Goal: Task Accomplishment & Management: Complete application form

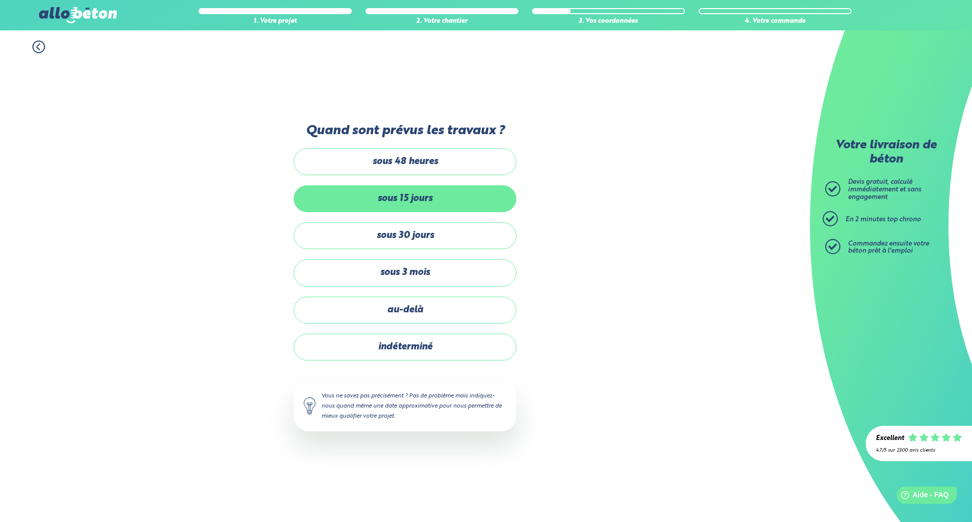
click at [441, 200] on label "sous 15 jours" at bounding box center [405, 198] width 223 height 27
click at [0, 0] on input "sous 15 jours" at bounding box center [0, 0] width 0 height 0
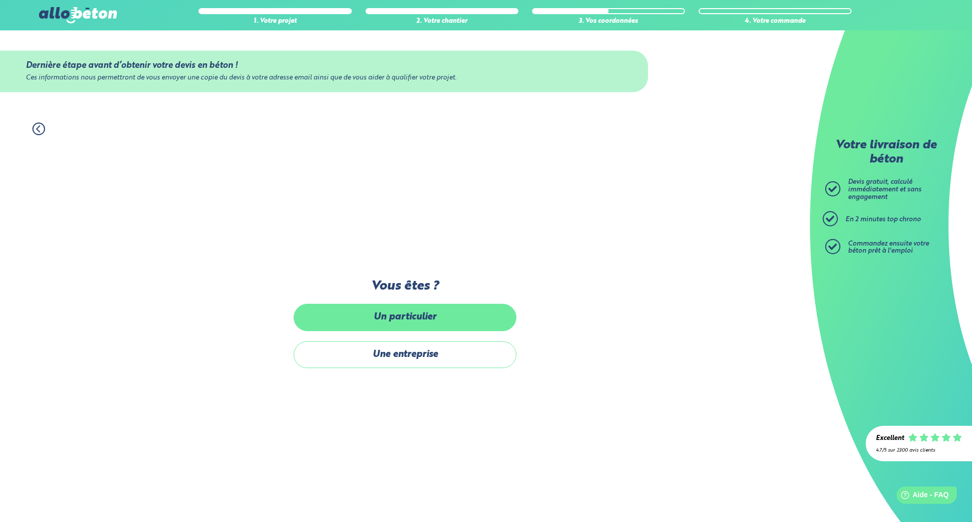
click at [438, 318] on label "Un particulier" at bounding box center [405, 317] width 223 height 27
click at [0, 0] on input "Un particulier" at bounding box center [0, 0] width 0 height 0
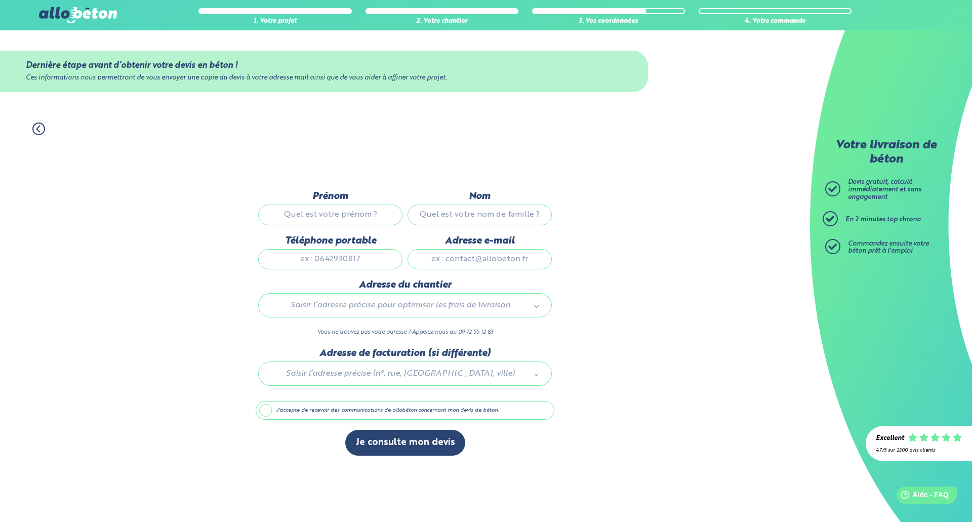
click at [374, 211] on input "Prénom" at bounding box center [330, 214] width 144 height 20
type input "Florent"
type input "PIGNOLET SCHROT"
type input "0661087419"
type input "Florent.schrot@gmail.com"
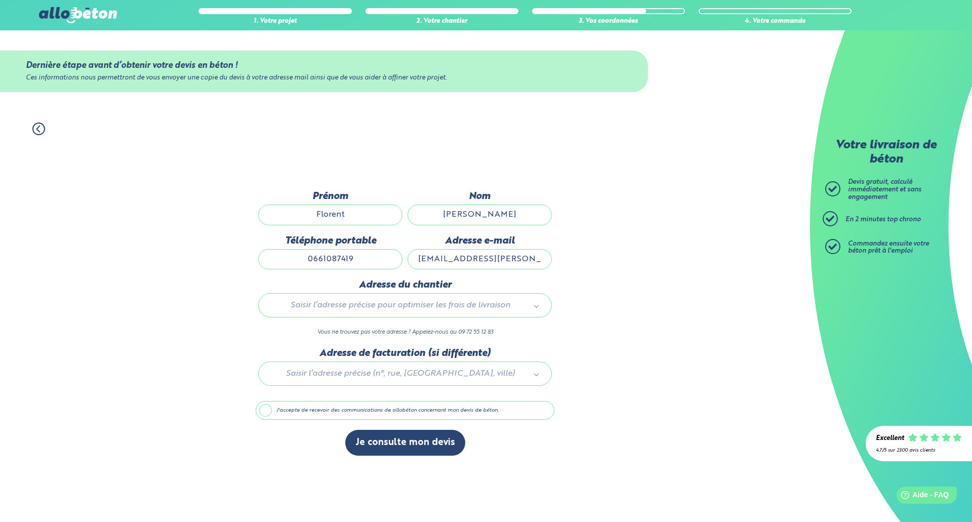
type input "France"
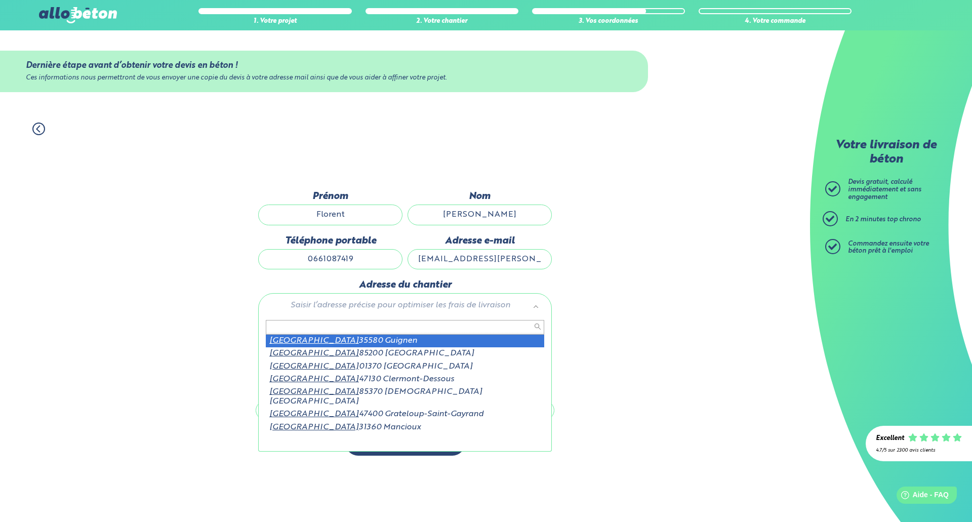
click at [478, 218] on input "PIGNOLET SCHROT" at bounding box center [479, 214] width 144 height 20
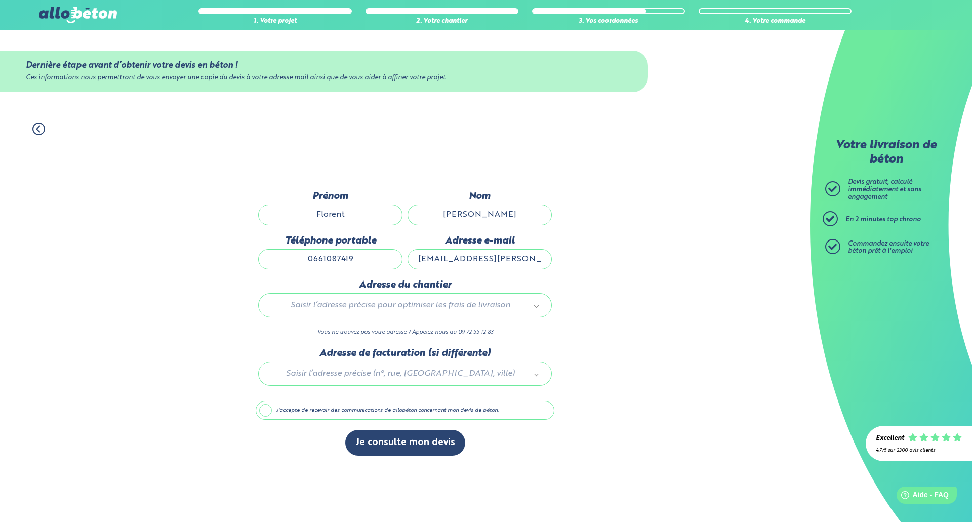
type input "SCHROT"
click at [588, 244] on div "1. Votre projet 2. Votre chantier 3. Vos coordonnées 4. Votre commande Dernière…" at bounding box center [405, 316] width 810 height 409
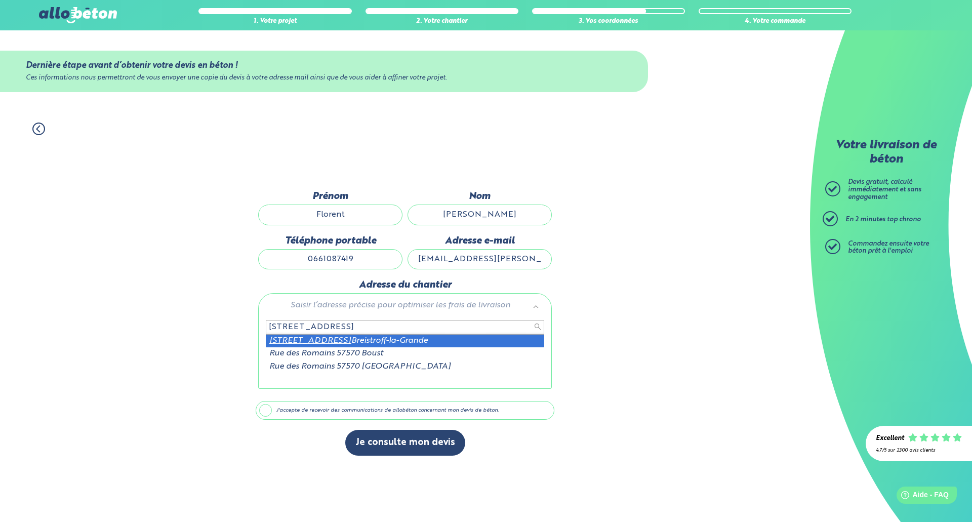
type input "24 rue des romains 57570"
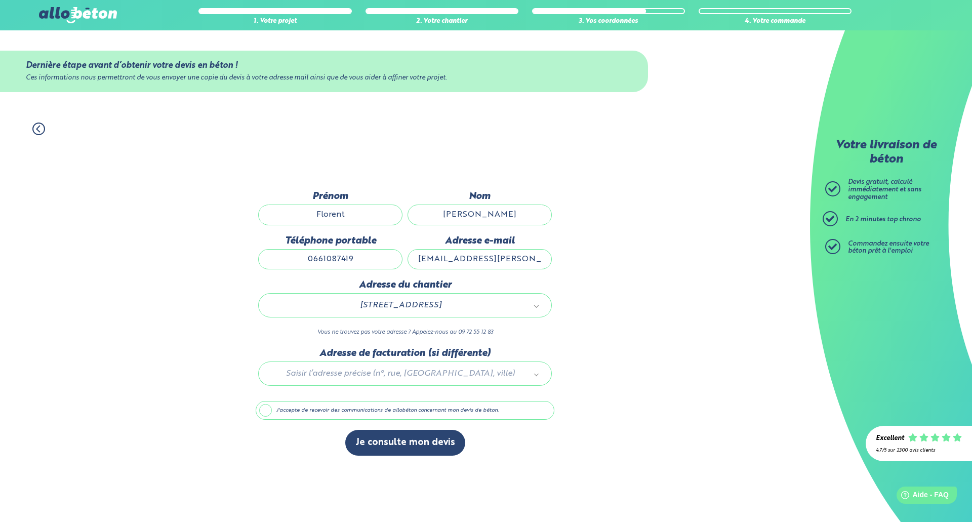
click at [211, 364] on div "1. Votre projet 2. Votre chantier 3. Vos coordonnées 4. Votre commande Dernière…" at bounding box center [405, 316] width 810 height 409
click at [259, 408] on label "J'accepte de recevoir des communications de allobéton concernant mon devis de b…" at bounding box center [405, 410] width 299 height 19
click at [0, 0] on input "J'accepte de recevoir des communications de allobéton concernant mon devis de b…" at bounding box center [0, 0] width 0 height 0
click at [268, 410] on label "J'accepte de recevoir des communications de allobéton concernant mon devis de b…" at bounding box center [405, 410] width 299 height 19
click at [0, 0] on input "J'accepte de recevoir des communications de allobéton concernant mon devis de b…" at bounding box center [0, 0] width 0 height 0
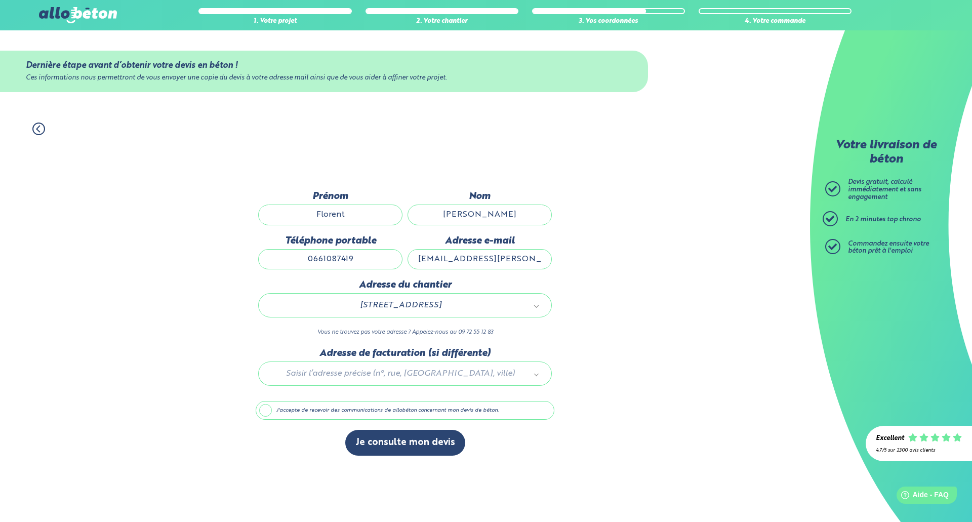
click at [266, 408] on label "J'accepte de recevoir des communications de allobéton concernant mon devis de b…" at bounding box center [405, 410] width 299 height 19
click at [0, 0] on input "J'accepte de recevoir des communications de allobéton concernant mon devis de b…" at bounding box center [0, 0] width 0 height 0
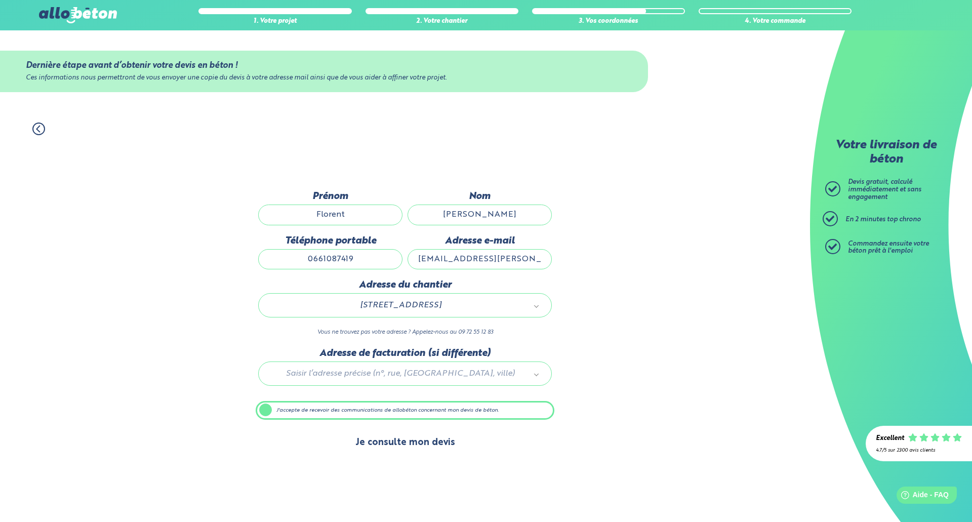
click at [416, 448] on button "Je consulte mon devis" at bounding box center [405, 443] width 120 height 26
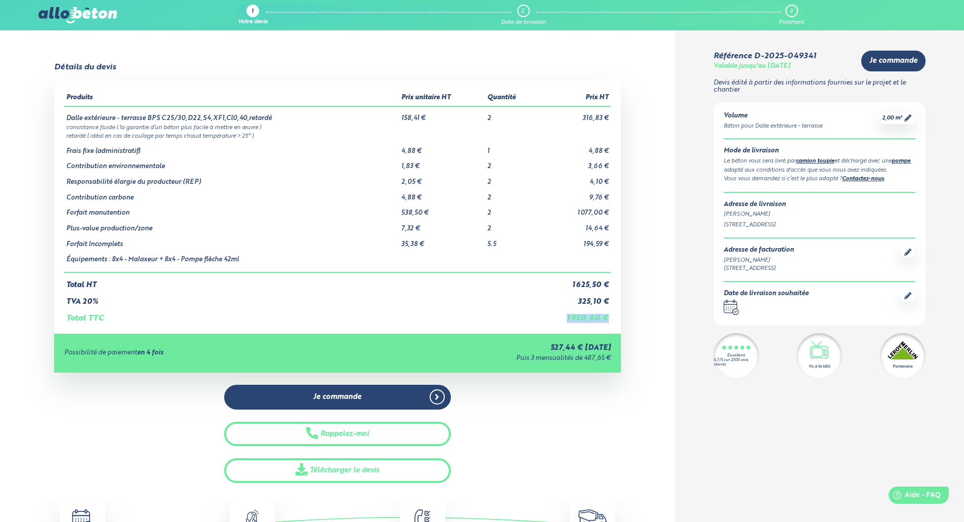
drag, startPoint x: 568, startPoint y: 320, endPoint x: 610, endPoint y: 320, distance: 41.5
click at [610, 320] on td "1 950,60 €" at bounding box center [574, 314] width 74 height 17
drag, startPoint x: 402, startPoint y: 115, endPoint x: 446, endPoint y: 118, distance: 43.7
click at [446, 118] on td "158,41 €" at bounding box center [442, 114] width 86 height 16
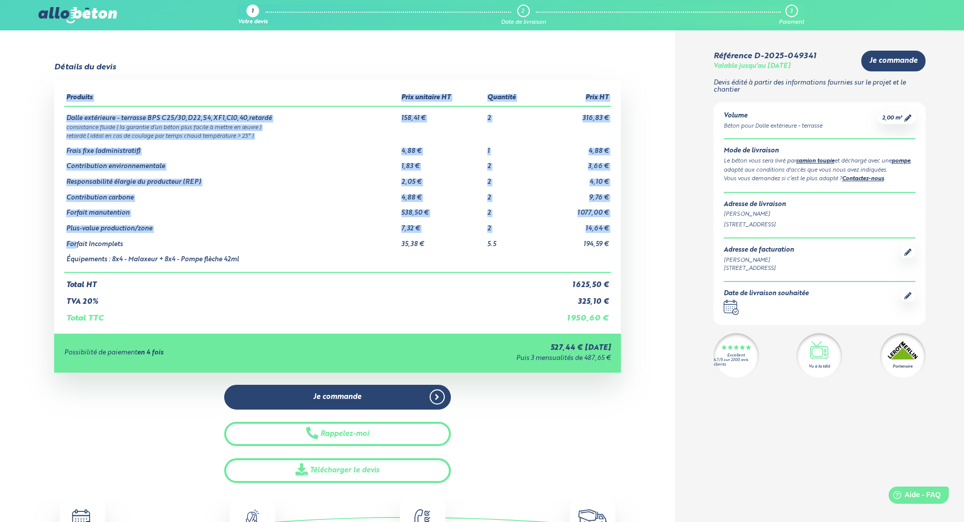
drag, startPoint x: 75, startPoint y: 246, endPoint x: 613, endPoint y: 245, distance: 538.0
click at [613, 245] on div "Produits Prix unitaire HT Quantité Prix HT Dalle extérieure - terrasse BPS C25/…" at bounding box center [337, 206] width 567 height 253
click at [536, 241] on td "5.5" at bounding box center [511, 241] width 52 height 16
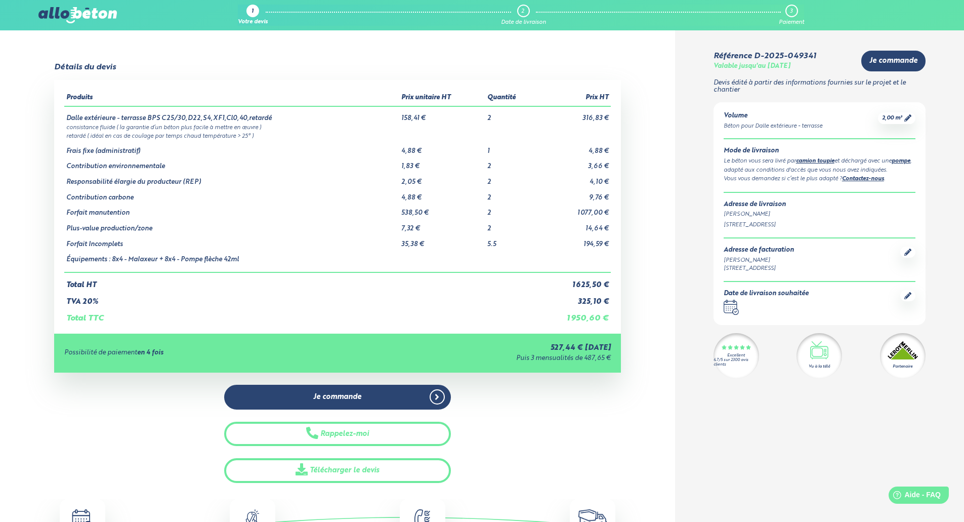
click at [491, 214] on td "2" at bounding box center [511, 209] width 52 height 16
click at [488, 168] on td "2" at bounding box center [511, 163] width 52 height 16
drag, startPoint x: 89, startPoint y: 218, endPoint x: 204, endPoint y: 203, distance: 116.3
click at [178, 203] on tbody "Dalle extérieure - terrasse BPS C25/30,D22,S4,XF1,Cl0,40,retardé 158,41 € 2 316…" at bounding box center [337, 189] width 547 height 166
click at [450, 199] on td "4,88 €" at bounding box center [442, 194] width 86 height 16
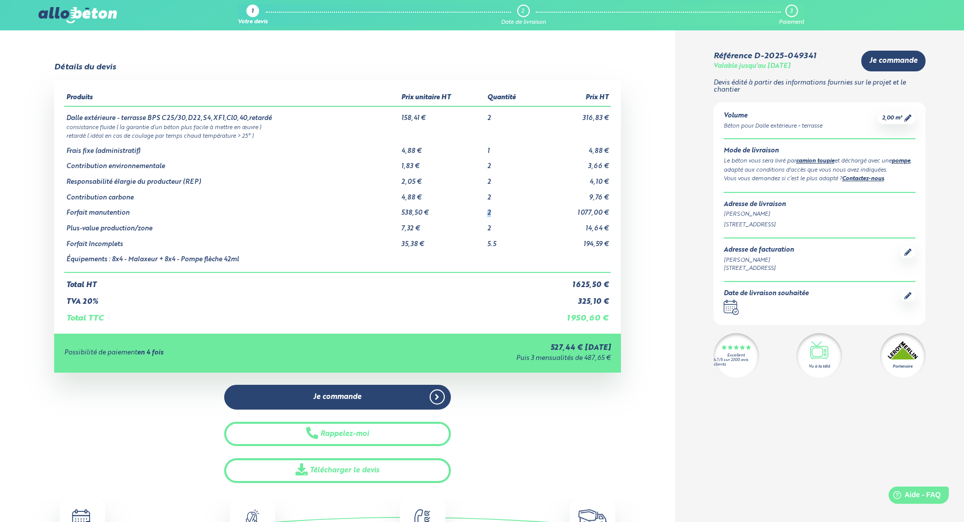
drag, startPoint x: 489, startPoint y: 209, endPoint x: 494, endPoint y: 211, distance: 5.5
click at [494, 211] on td "2" at bounding box center [511, 209] width 52 height 16
drag, startPoint x: 494, startPoint y: 232, endPoint x: 484, endPoint y: 232, distance: 10.6
click at [484, 233] on tr "Forfait Incomplets 35,38 € 5.5 194,59 €" at bounding box center [337, 241] width 547 height 16
click at [482, 246] on td "35,38 €" at bounding box center [442, 241] width 86 height 16
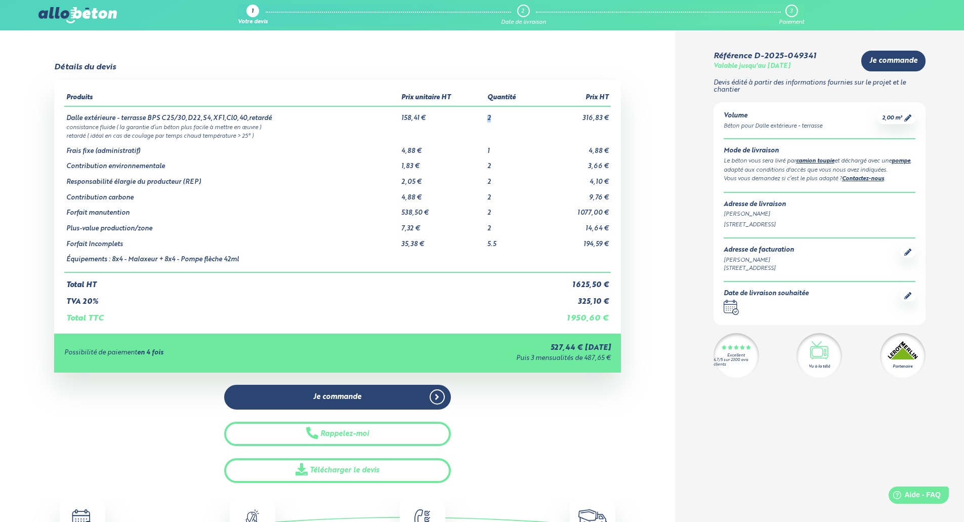
drag, startPoint x: 485, startPoint y: 120, endPoint x: 496, endPoint y: 120, distance: 10.6
click at [496, 120] on tr "Dalle extérieure - terrasse BPS C25/30,D22,S4,XF1,Cl0,40,retardé 158,41 € 2 316…" at bounding box center [337, 114] width 547 height 16
drag, startPoint x: 86, startPoint y: 216, endPoint x: 149, endPoint y: 216, distance: 62.8
click at [149, 216] on td "Forfait manutention" at bounding box center [231, 209] width 335 height 16
drag, startPoint x: 581, startPoint y: 212, endPoint x: 596, endPoint y: 213, distance: 14.7
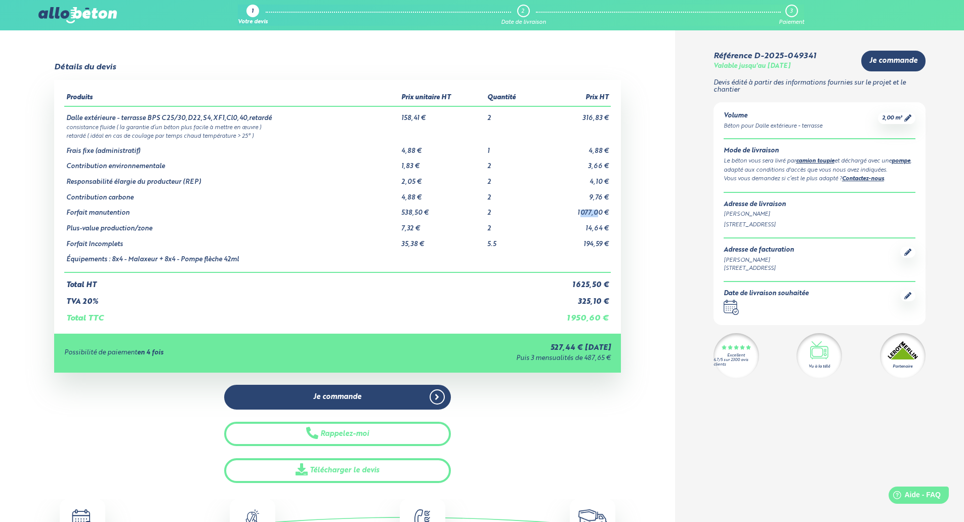
click at [596, 213] on td "1 077,00 €" at bounding box center [574, 209] width 74 height 16
click at [406, 213] on td "538,50 €" at bounding box center [442, 209] width 86 height 16
drag, startPoint x: 400, startPoint y: 120, endPoint x: 433, endPoint y: 119, distance: 32.9
click at [433, 119] on td "158,41 €" at bounding box center [442, 114] width 86 height 16
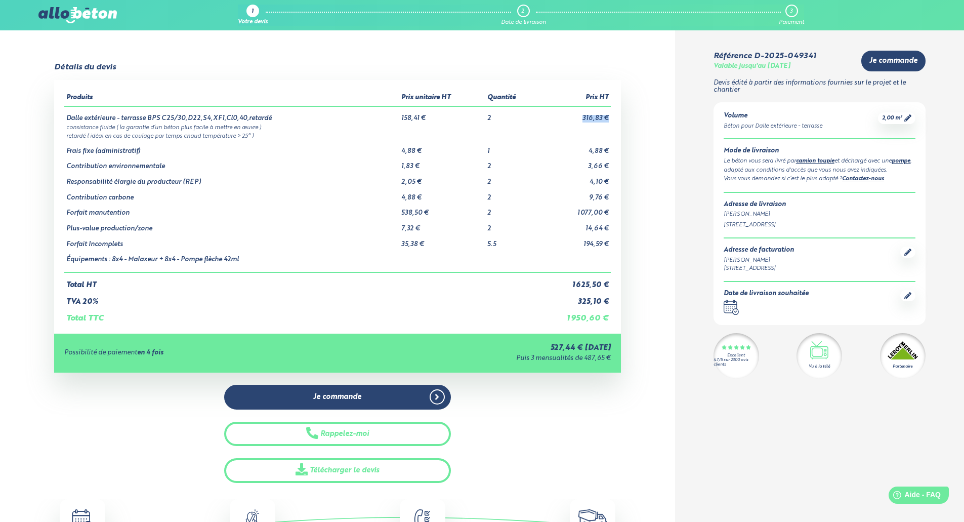
drag, startPoint x: 583, startPoint y: 110, endPoint x: 610, endPoint y: 118, distance: 28.0
click at [610, 118] on td "316,83 €" at bounding box center [574, 114] width 74 height 16
drag, startPoint x: 487, startPoint y: 245, endPoint x: 502, endPoint y: 245, distance: 14.7
click at [502, 245] on td "5.5" at bounding box center [511, 241] width 52 height 16
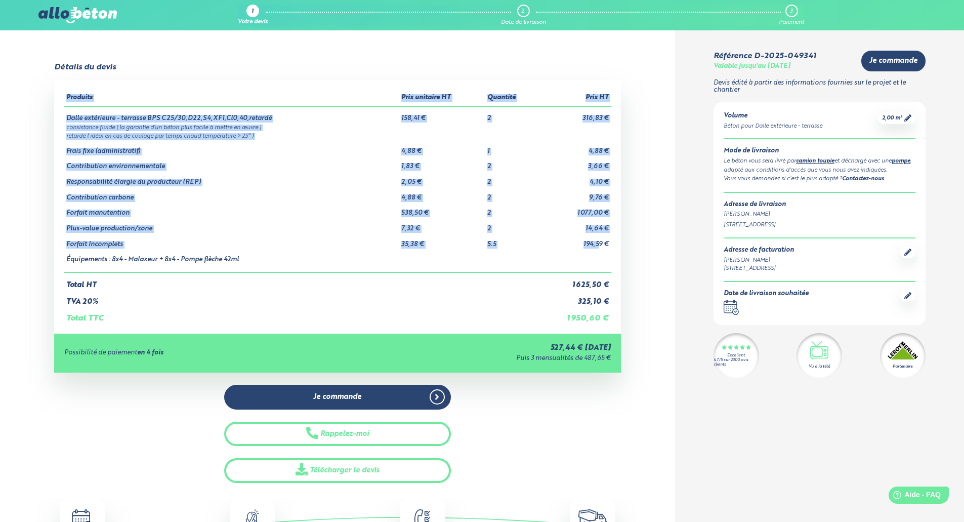
click at [613, 250] on div "Produits Prix unitaire HT Quantité Prix HT Dalle extérieure - terrasse BPS C25/…" at bounding box center [337, 206] width 567 height 253
click at [607, 248] on td "194,59 €" at bounding box center [574, 241] width 74 height 16
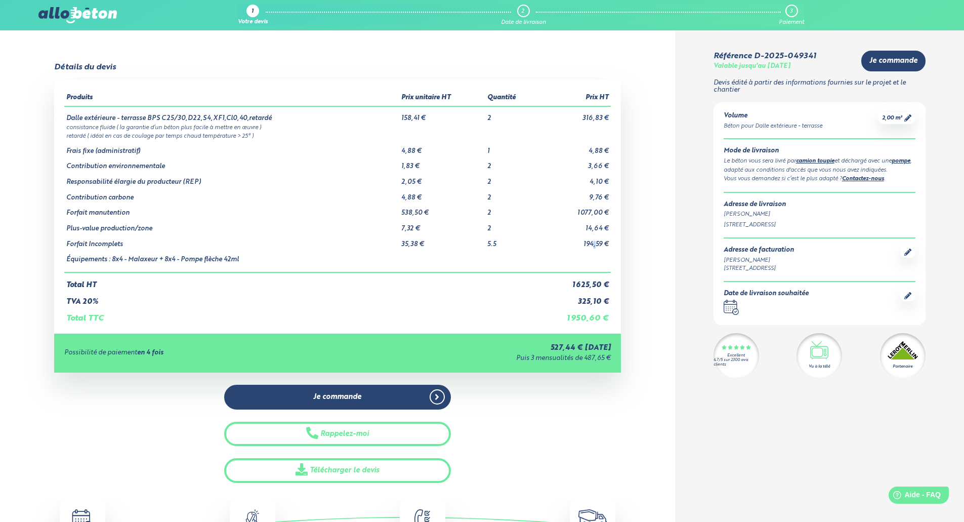
click at [592, 244] on td "194,59 €" at bounding box center [574, 241] width 74 height 16
drag, startPoint x: 575, startPoint y: 210, endPoint x: 601, endPoint y: 212, distance: 26.4
click at [601, 212] on td "1 077,00 €" at bounding box center [574, 209] width 74 height 16
click at [903, 296] on div at bounding box center [907, 295] width 15 height 11
click at [912, 295] on div at bounding box center [907, 295] width 15 height 11
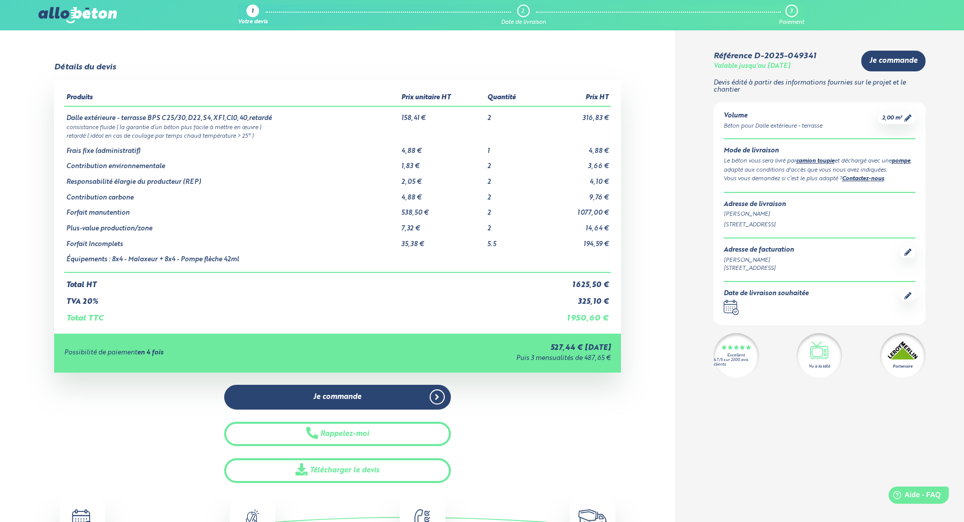
click at [912, 295] on div at bounding box center [907, 295] width 15 height 11
